Goal: Information Seeking & Learning: Learn about a topic

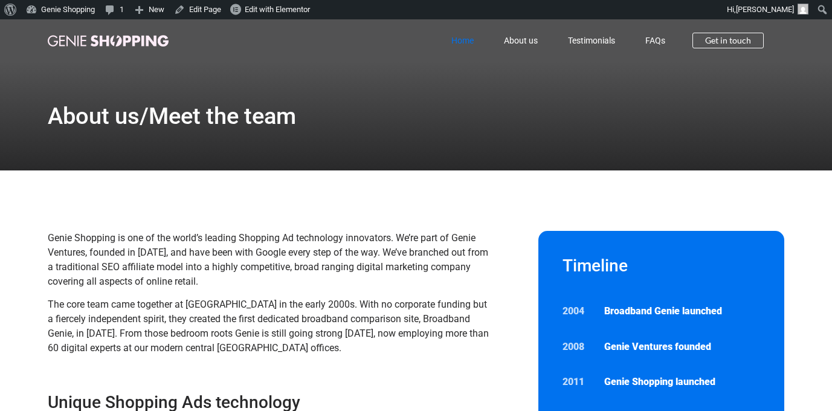
click at [467, 39] on link "Home" at bounding box center [462, 41] width 53 height 28
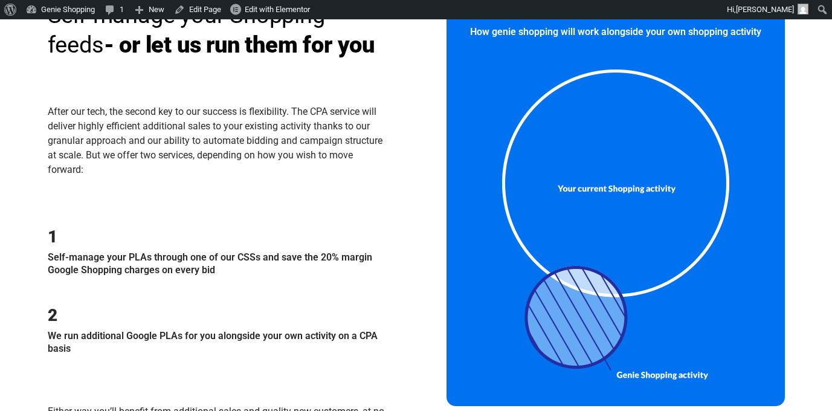
scroll to position [1013, 0]
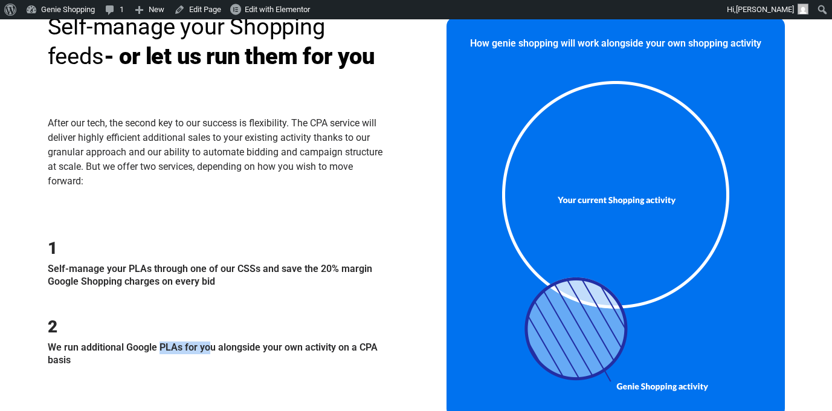
drag, startPoint x: 189, startPoint y: 349, endPoint x: 132, endPoint y: 346, distance: 56.3
click at [132, 346] on p "We run additional Google PLAs for you alongside your own activity on a CPA basis" at bounding box center [217, 353] width 338 height 25
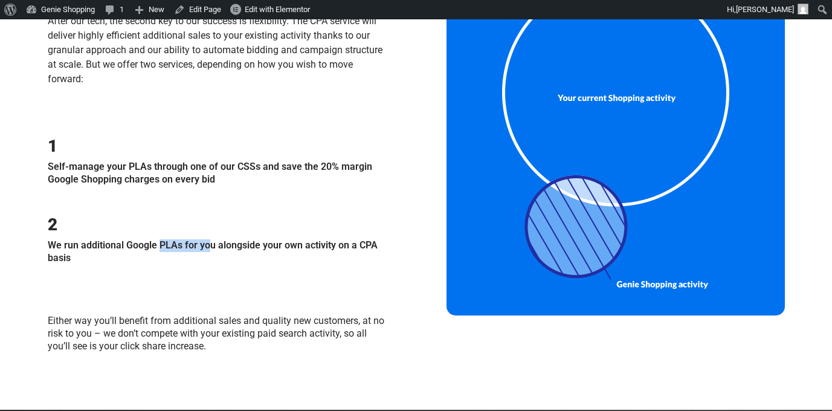
scroll to position [1116, 0]
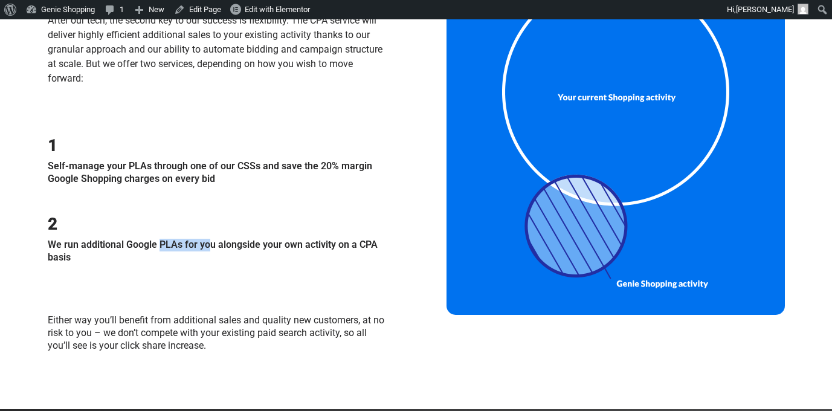
drag, startPoint x: 92, startPoint y: 262, endPoint x: 48, endPoint y: 256, distance: 44.5
click at [48, 256] on p "We run additional Google PLAs for you alongside your own activity on a CPA basis" at bounding box center [217, 251] width 338 height 25
drag, startPoint x: 265, startPoint y: 164, endPoint x: 247, endPoint y: 164, distance: 18.1
click at [247, 164] on p "Self-manage your PLAs through one of our CSSs and save the 20% margin Google Sh…" at bounding box center [217, 172] width 338 height 25
click at [208, 199] on div "1 Self-manage your PLAs through one of our CSSs and save the 20% margin Google …" at bounding box center [217, 167] width 338 height 71
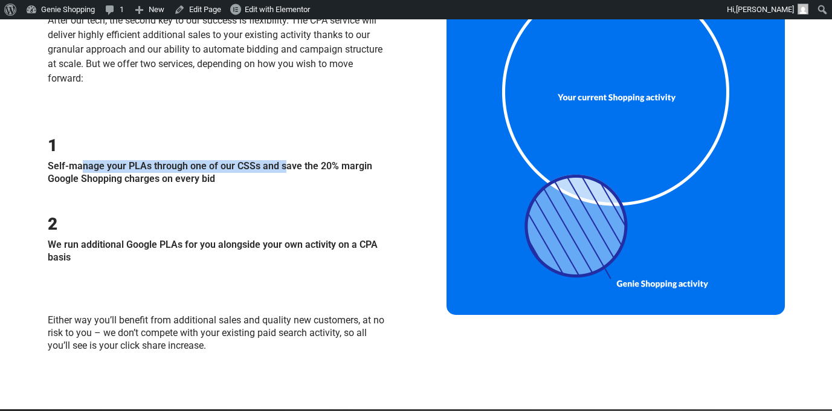
drag, startPoint x: 48, startPoint y: 169, endPoint x: 264, endPoint y: 163, distance: 215.9
click at [264, 163] on p "Self-manage your PLAs through one of our CSSs and save the 20% margin Google Sh…" at bounding box center [217, 172] width 338 height 25
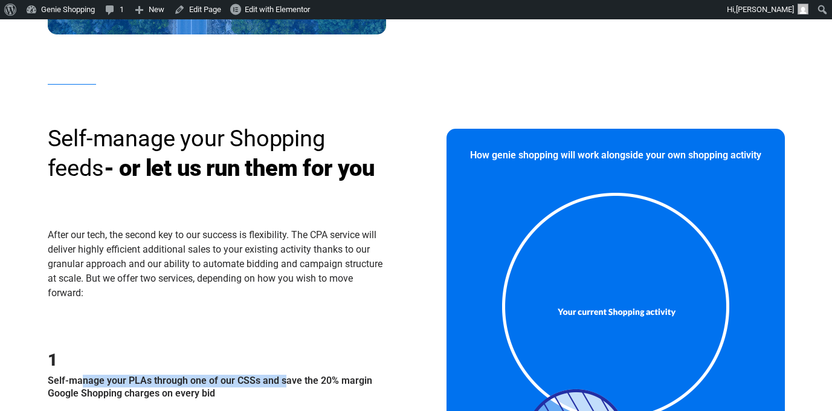
scroll to position [904, 0]
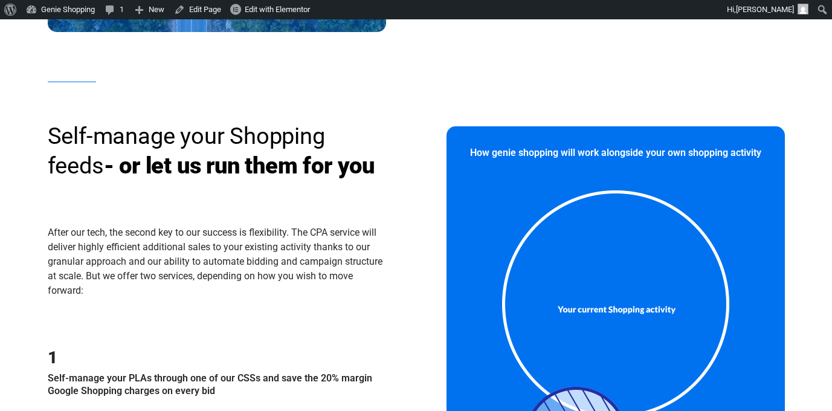
click at [368, 324] on div "After our tech, the second key to our success is flexibility. The CPA service w…" at bounding box center [217, 280] width 338 height 111
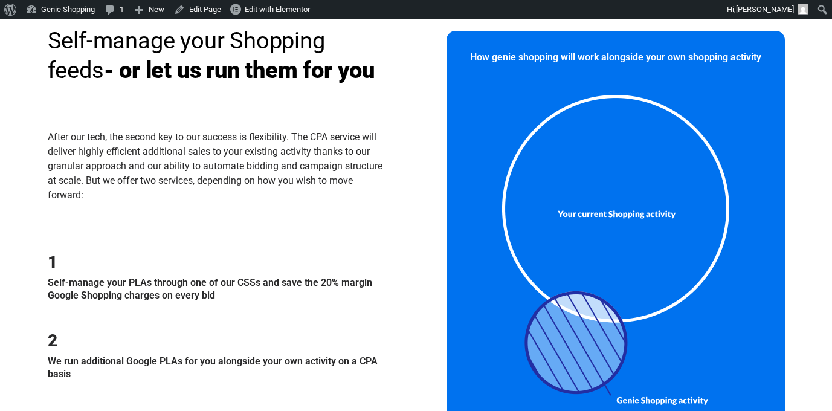
scroll to position [1000, 0]
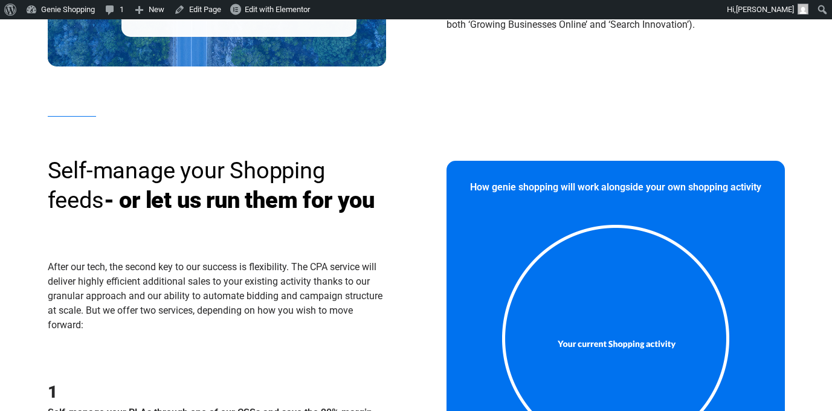
scroll to position [1022, 0]
